Goal: Task Accomplishment & Management: Manage account settings

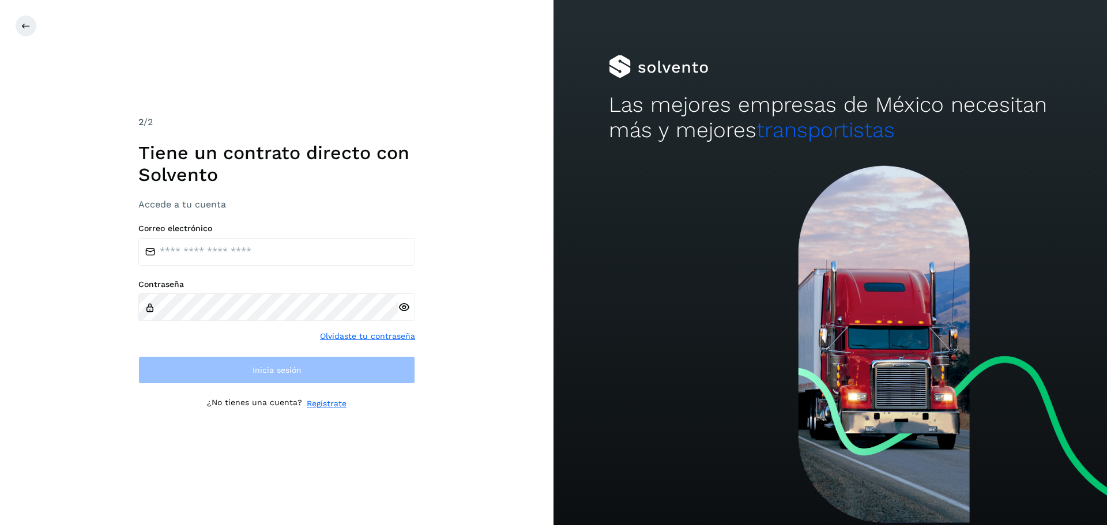
click at [250, 275] on div "Correo electrónico Contraseña Olvidaste tu contraseña Inicia sesión" at bounding box center [276, 304] width 277 height 161
click at [232, 258] on input "email" at bounding box center [276, 252] width 277 height 28
click at [233, 299] on div "Contraseña" at bounding box center [276, 301] width 277 height 42
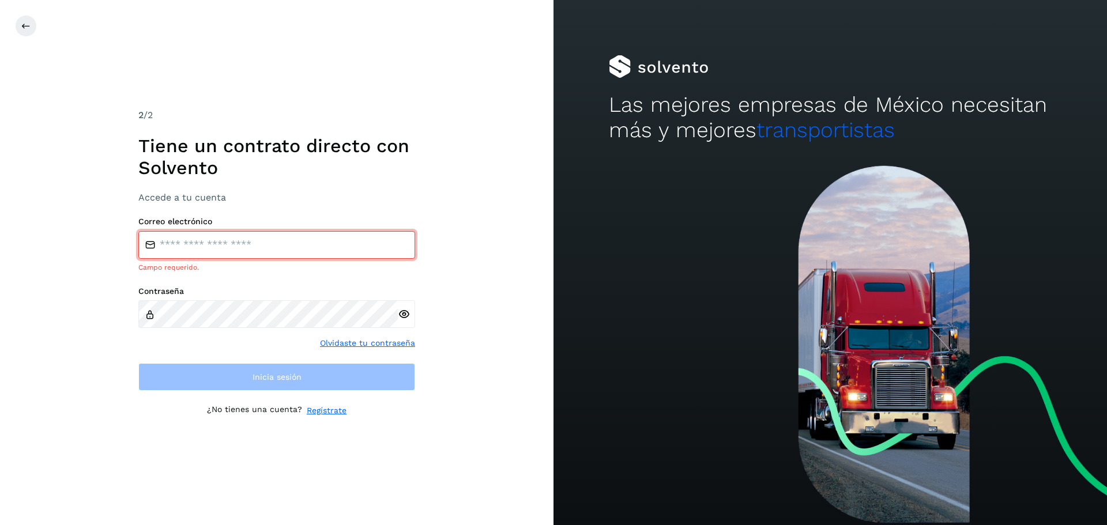
drag, startPoint x: 189, startPoint y: 238, endPoint x: 189, endPoint y: 244, distance: 6.3
click at [189, 238] on input "email" at bounding box center [276, 245] width 277 height 28
click at [213, 299] on div "Contraseña" at bounding box center [276, 308] width 277 height 42
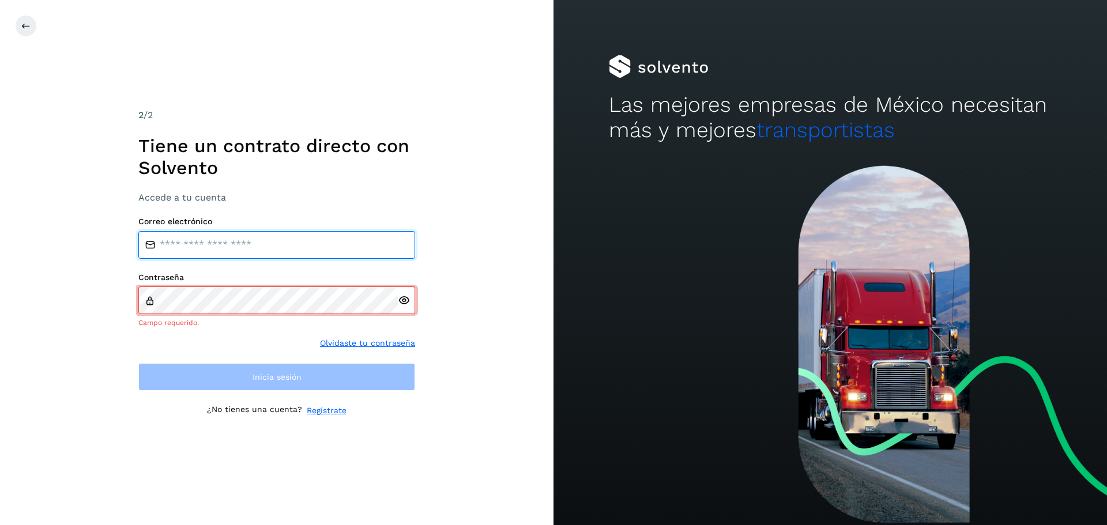
click at [229, 251] on input "email" at bounding box center [276, 245] width 277 height 28
type input "**********"
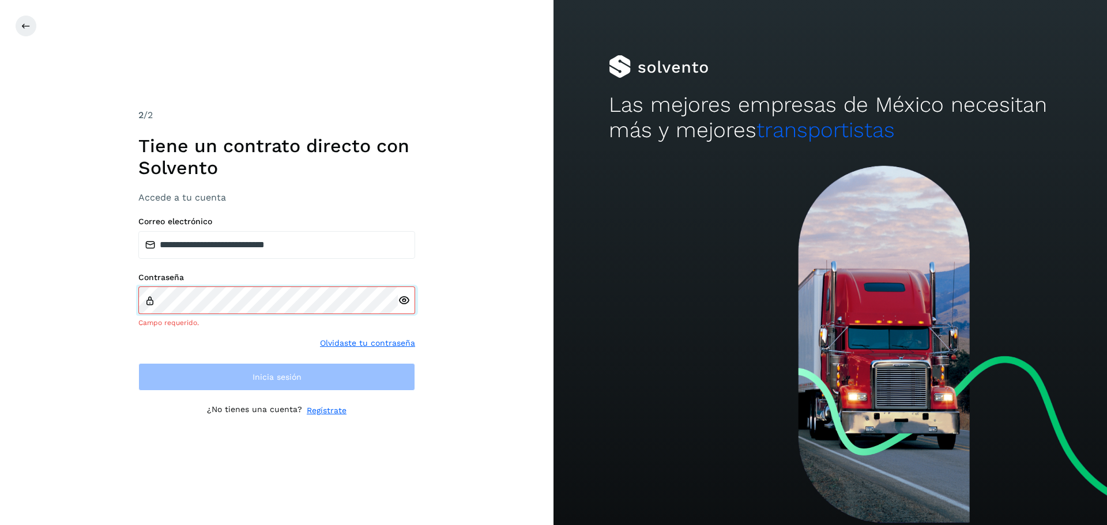
click at [224, 291] on div "Contraseña Campo requerido." at bounding box center [276, 301] width 277 height 56
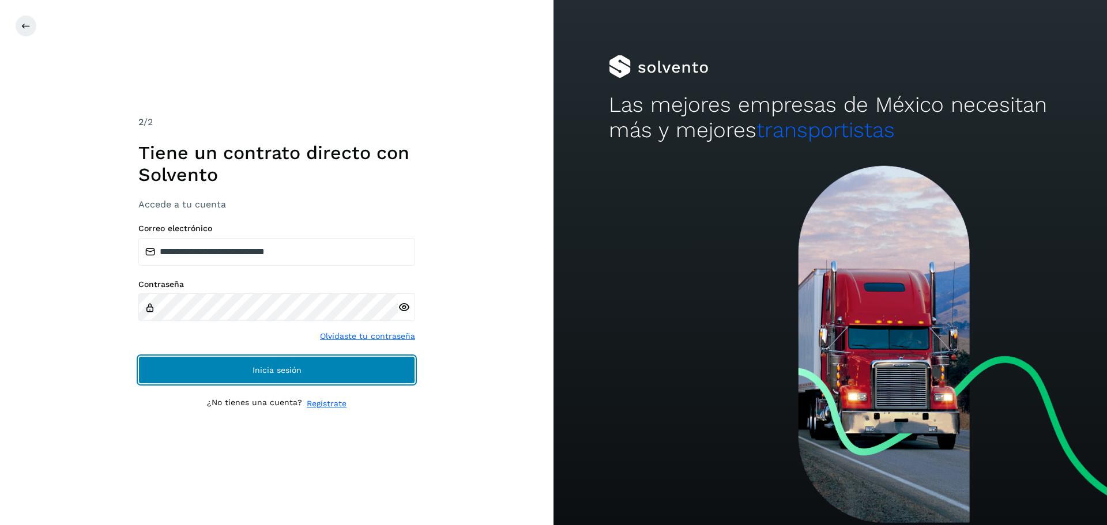
click at [303, 378] on button "Inicia sesión" at bounding box center [276, 370] width 277 height 28
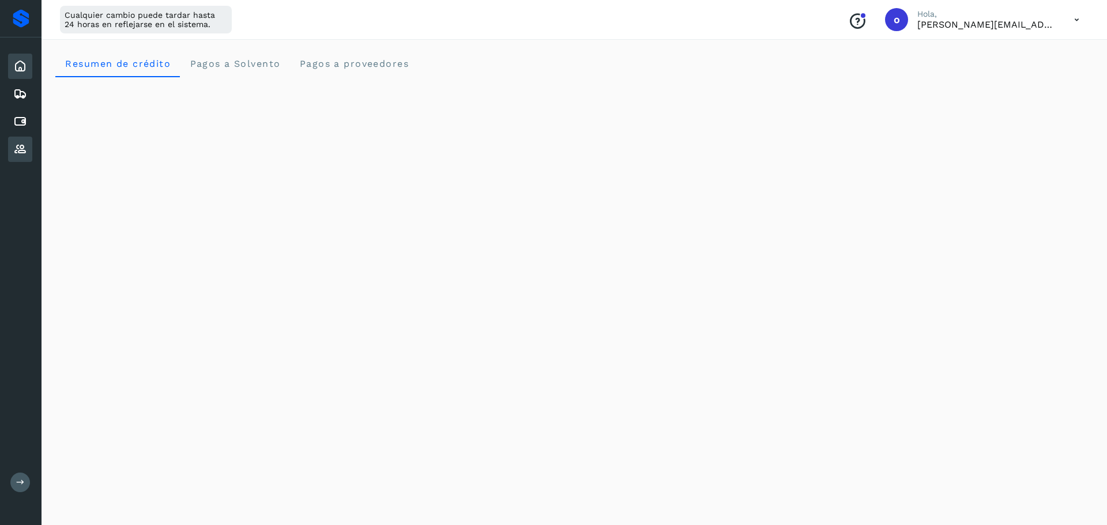
click at [9, 153] on div "Proveedores" at bounding box center [20, 149] width 24 height 25
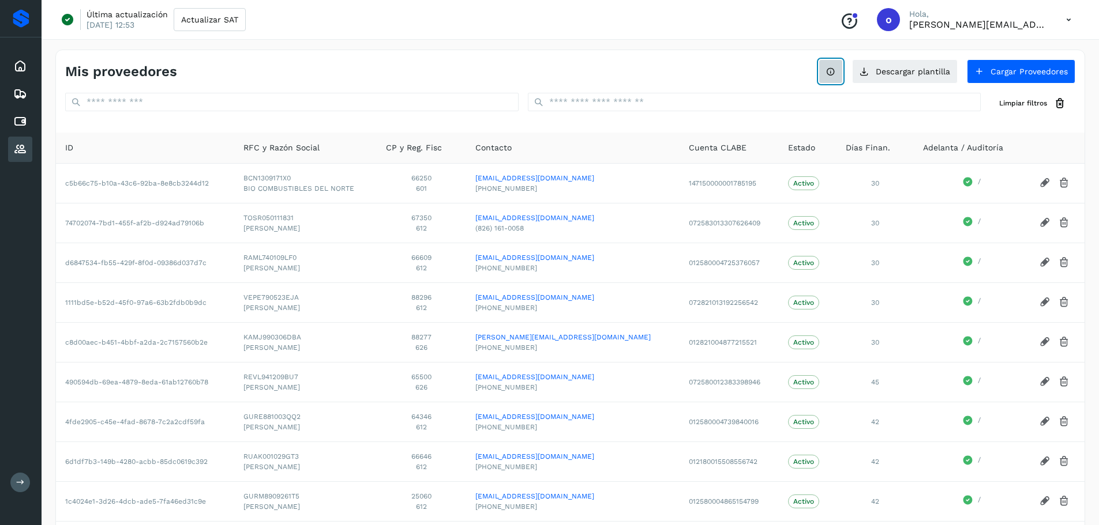
click at [829, 73] on icon at bounding box center [830, 71] width 9 height 9
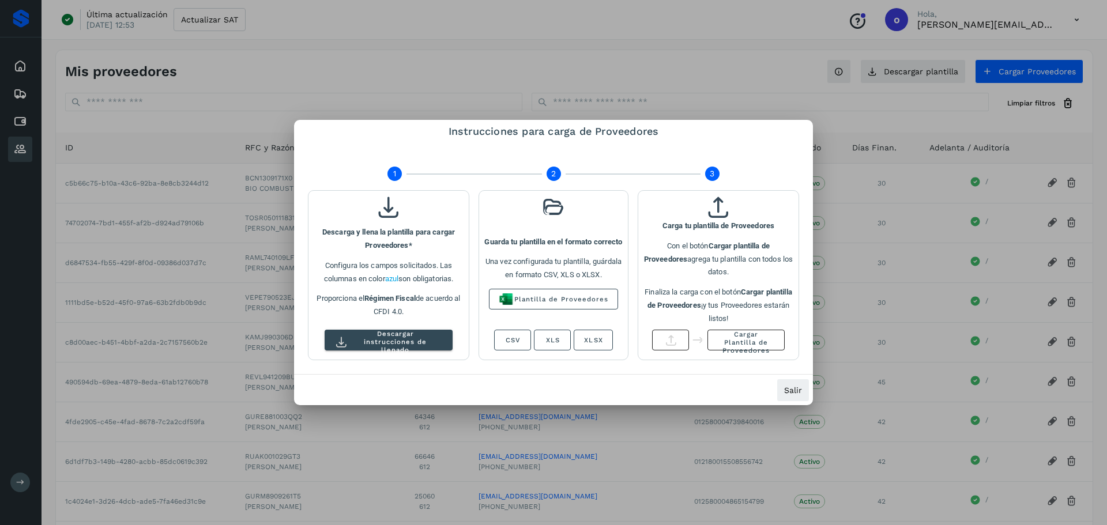
click at [732, 78] on div at bounding box center [553, 262] width 1107 height 525
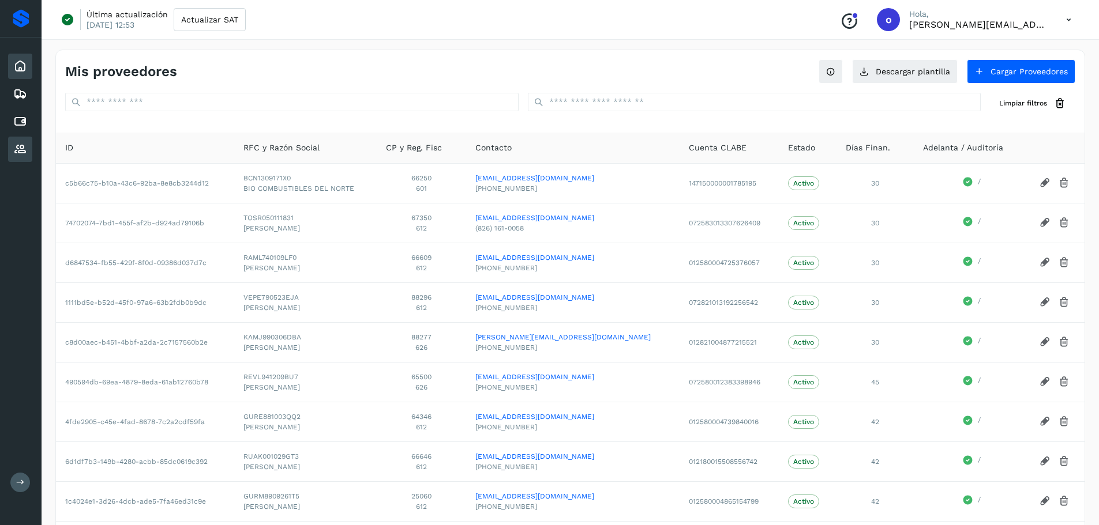
click at [17, 65] on icon at bounding box center [20, 66] width 14 height 14
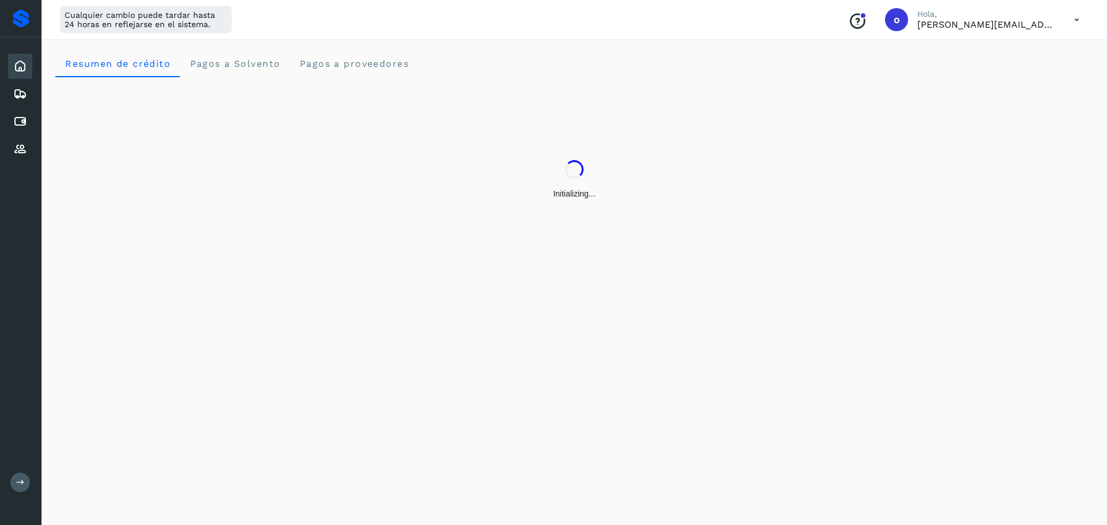
click at [1075, 16] on icon at bounding box center [1077, 20] width 24 height 24
click at [1075, 16] on div at bounding box center [553, 262] width 1107 height 525
click at [1072, 15] on icon at bounding box center [1077, 20] width 24 height 24
click at [1072, 15] on div at bounding box center [549, 262] width 1099 height 525
click at [1068, 10] on div "Cualquier cambio puede tardar hasta 24 horas en reflejarse en el sistema. Conoc…" at bounding box center [570, 20] width 1057 height 40
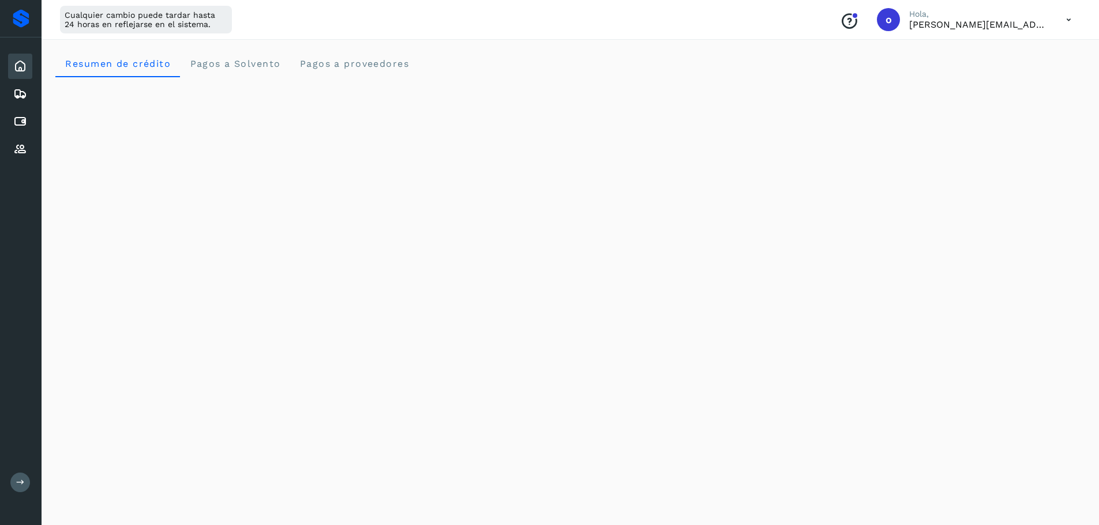
click at [1068, 10] on icon at bounding box center [1069, 20] width 24 height 24
click at [973, 51] on div "Documentación" at bounding box center [1010, 52] width 137 height 22
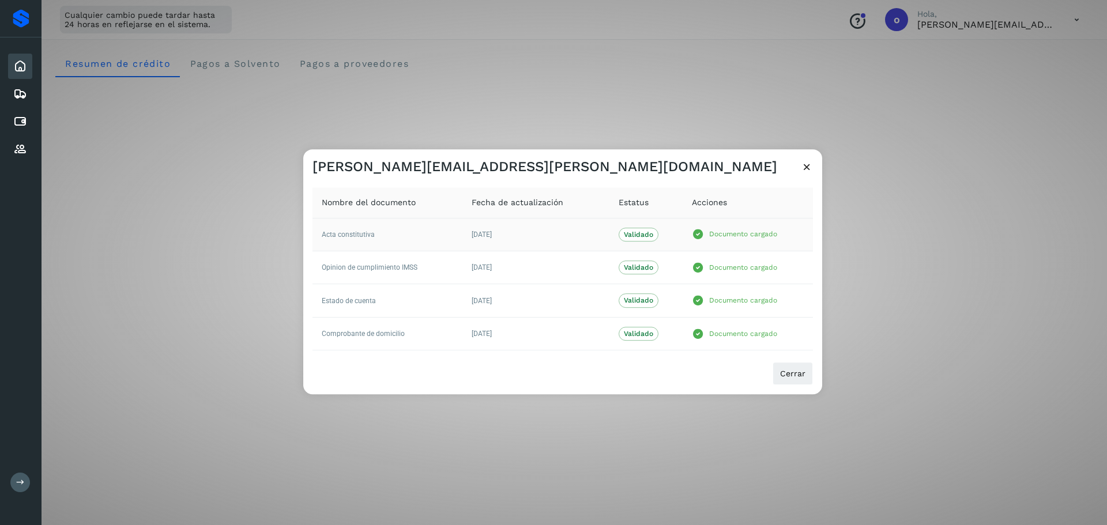
click at [363, 234] on span "Acta constitutiva" at bounding box center [348, 235] width 53 height 8
click at [806, 170] on icon at bounding box center [807, 167] width 12 height 12
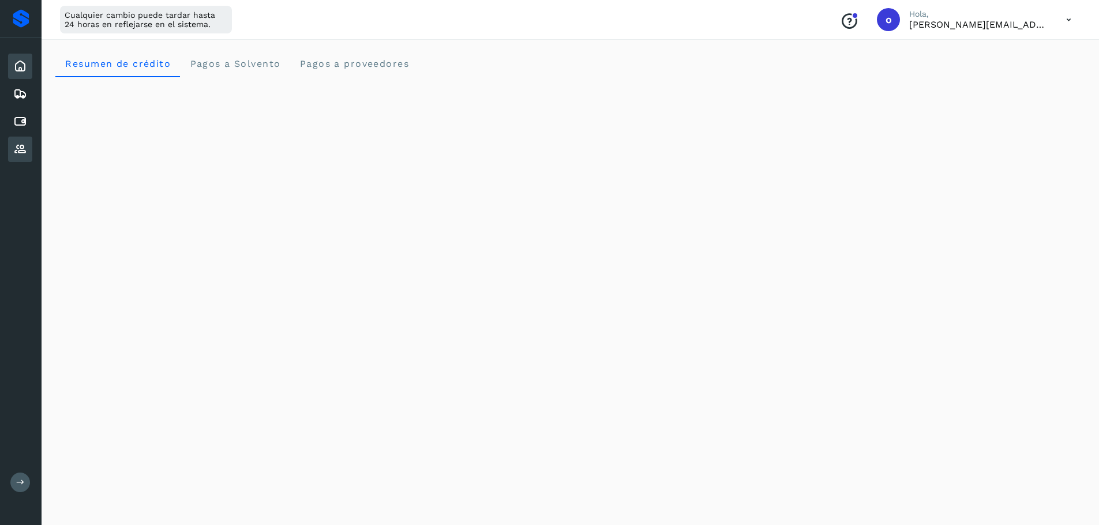
click at [12, 145] on div "Proveedores" at bounding box center [20, 149] width 24 height 25
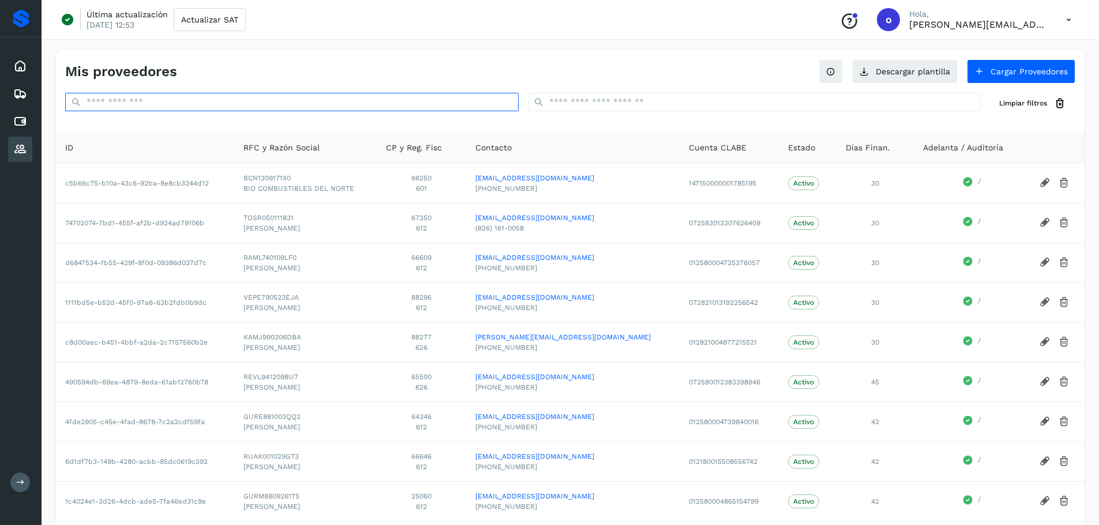
click at [341, 99] on input "text" at bounding box center [291, 102] width 453 height 18
click at [10, 76] on div "Inicio" at bounding box center [20, 66] width 24 height 25
